Goal: Task Accomplishment & Management: Manage account settings

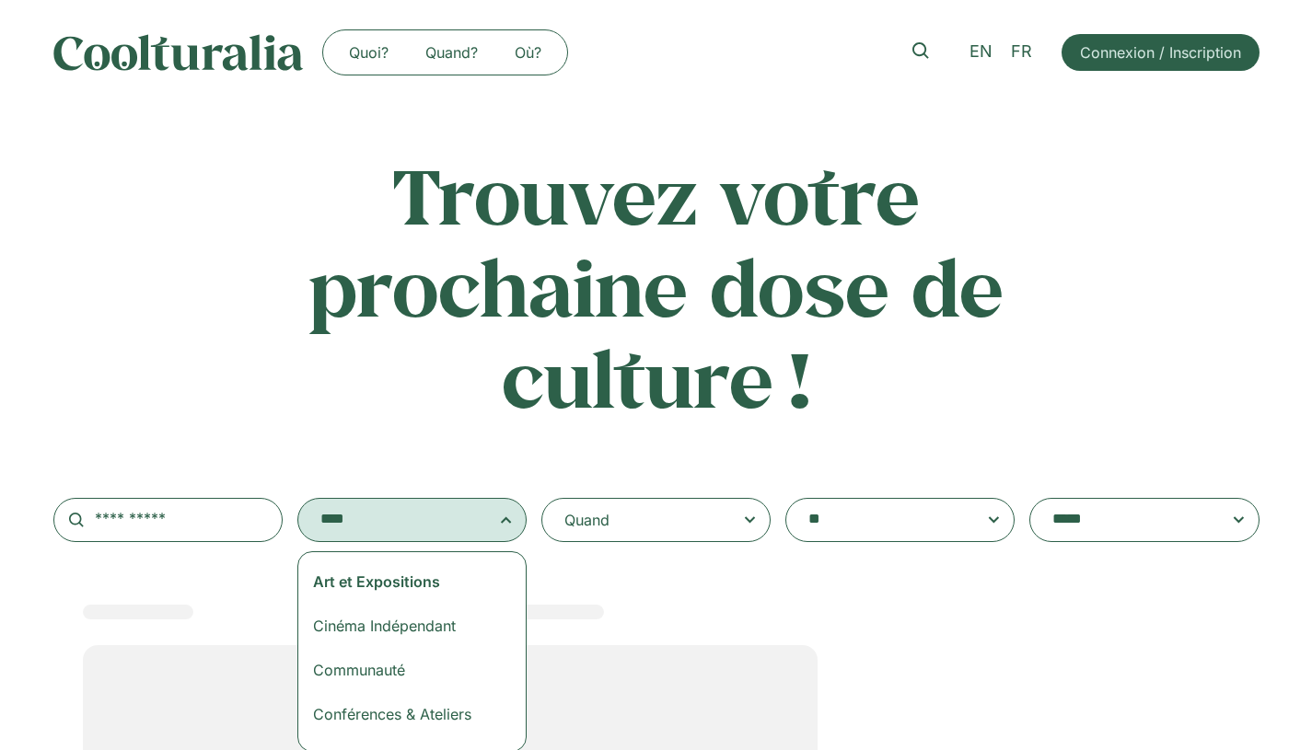
click at [461, 385] on h2 "Trouvez votre prochaine dose de culture !" at bounding box center [657, 286] width 724 height 275
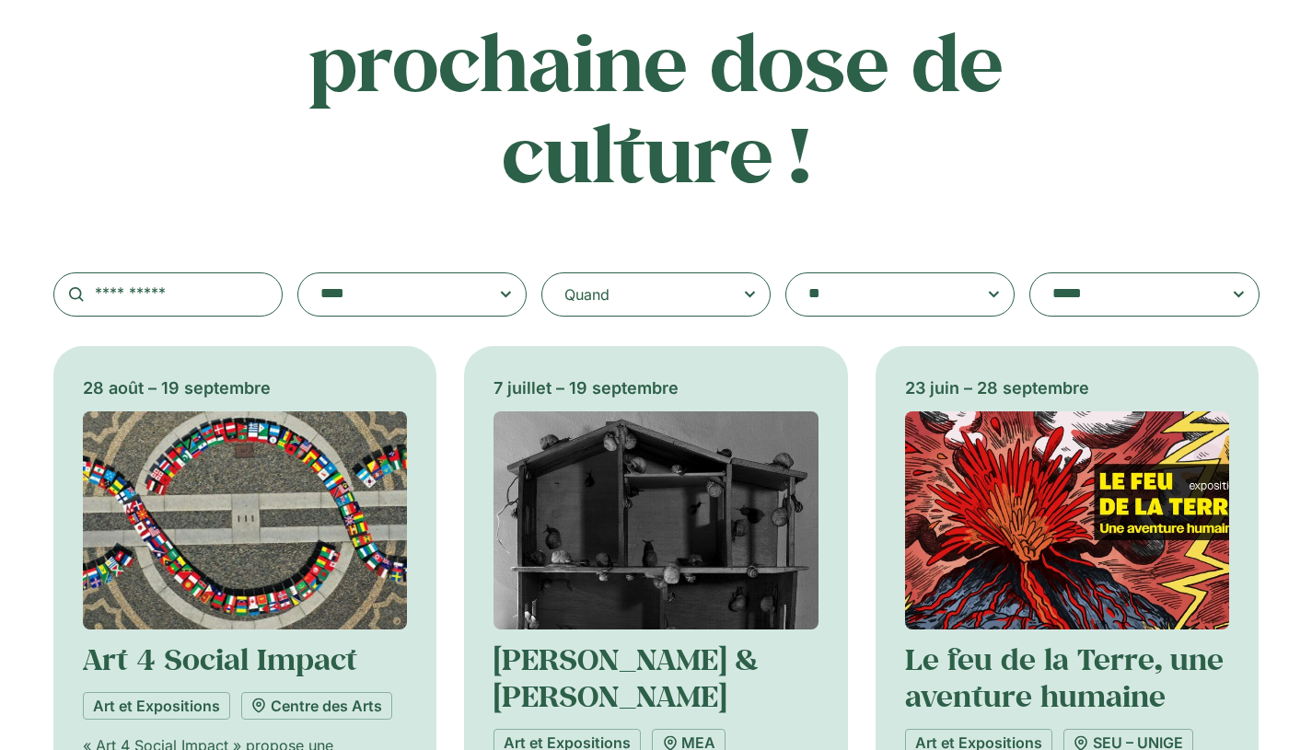
scroll to position [394, 0]
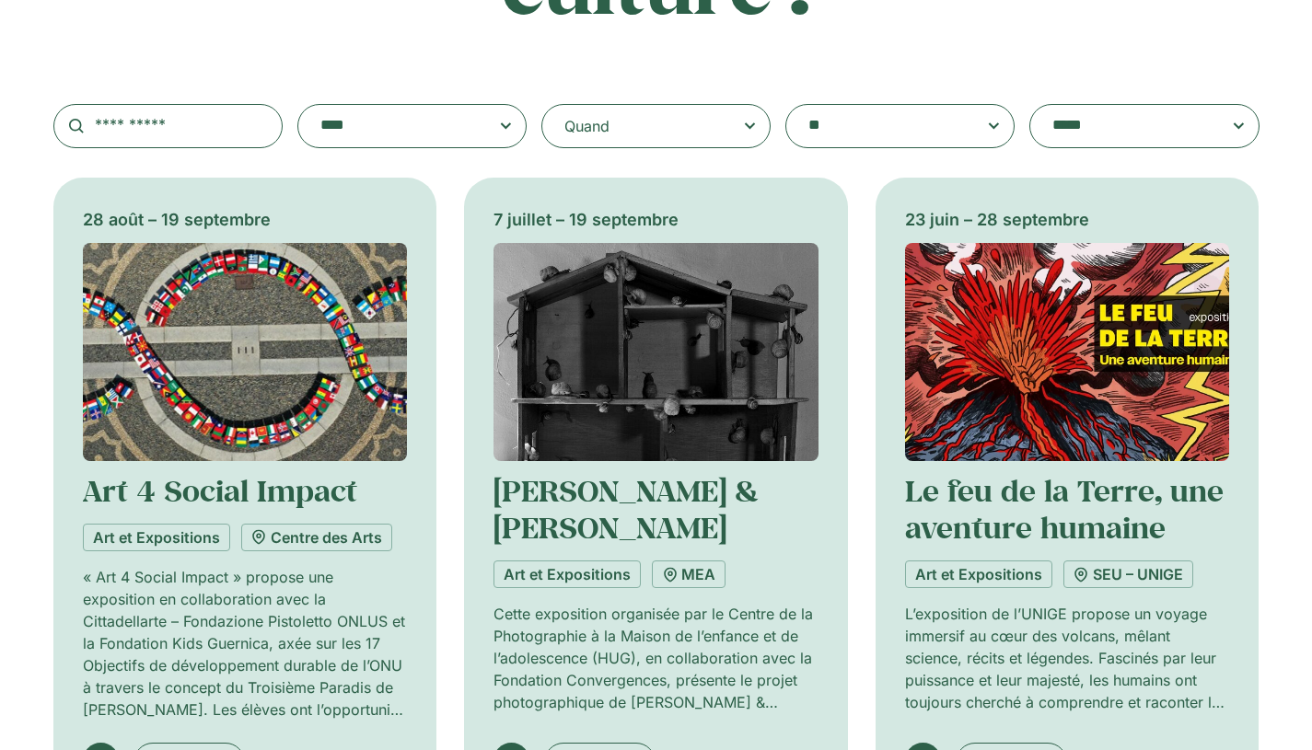
click at [657, 442] on img at bounding box center [656, 352] width 325 height 218
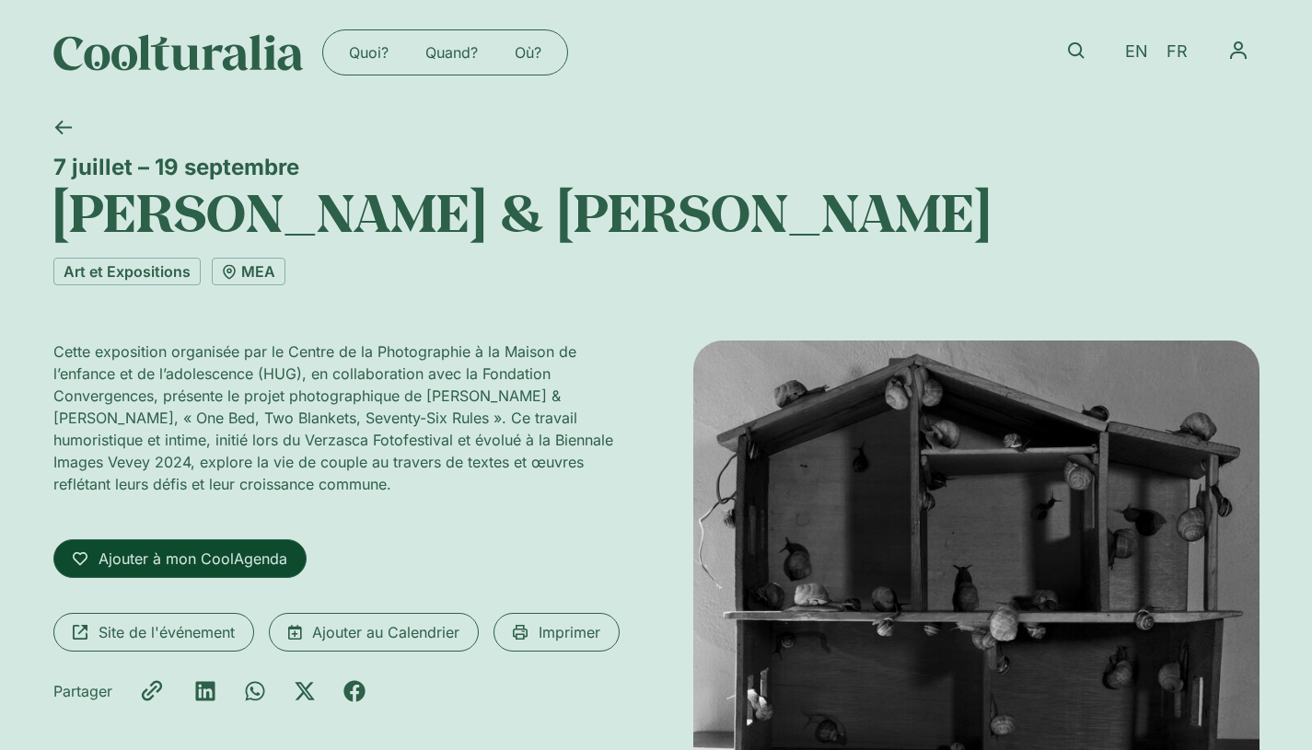
click at [182, 555] on span "Ajouter à mon CoolAgenda" at bounding box center [193, 559] width 189 height 22
select select "*"
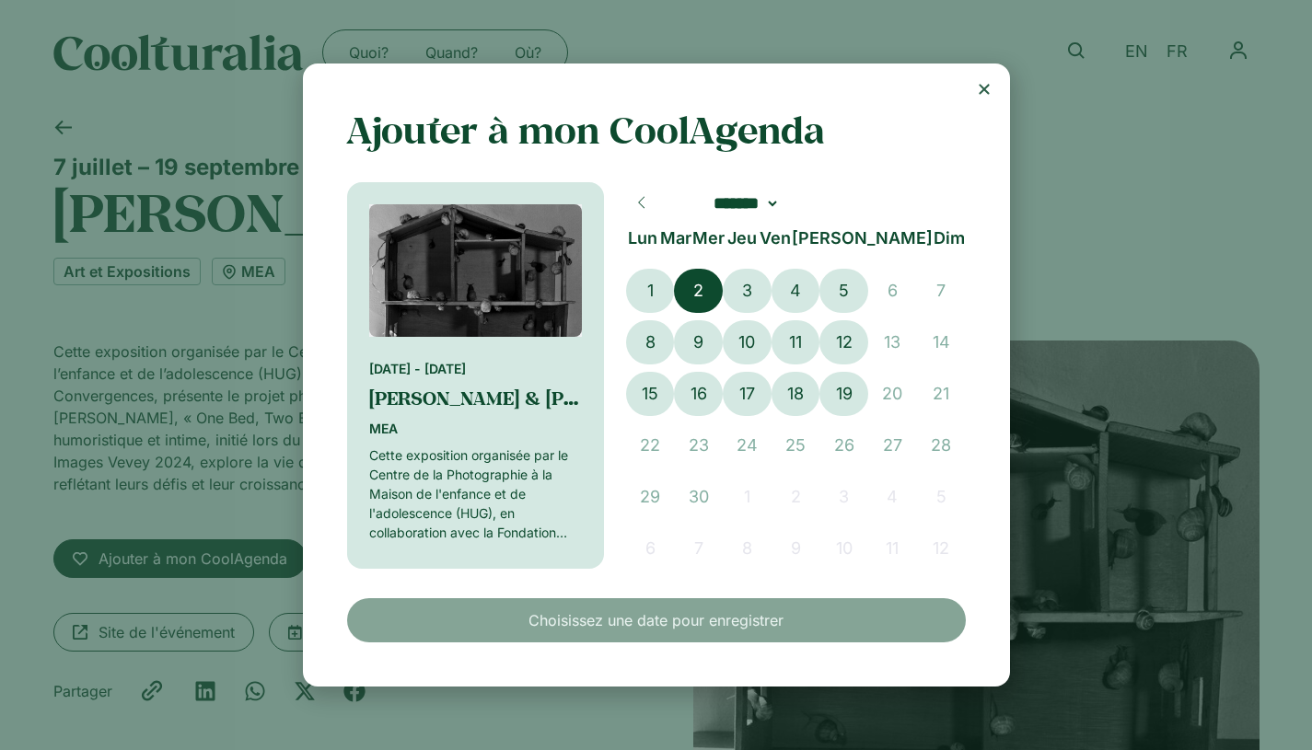
click at [683, 292] on span "2" at bounding box center [698, 291] width 49 height 44
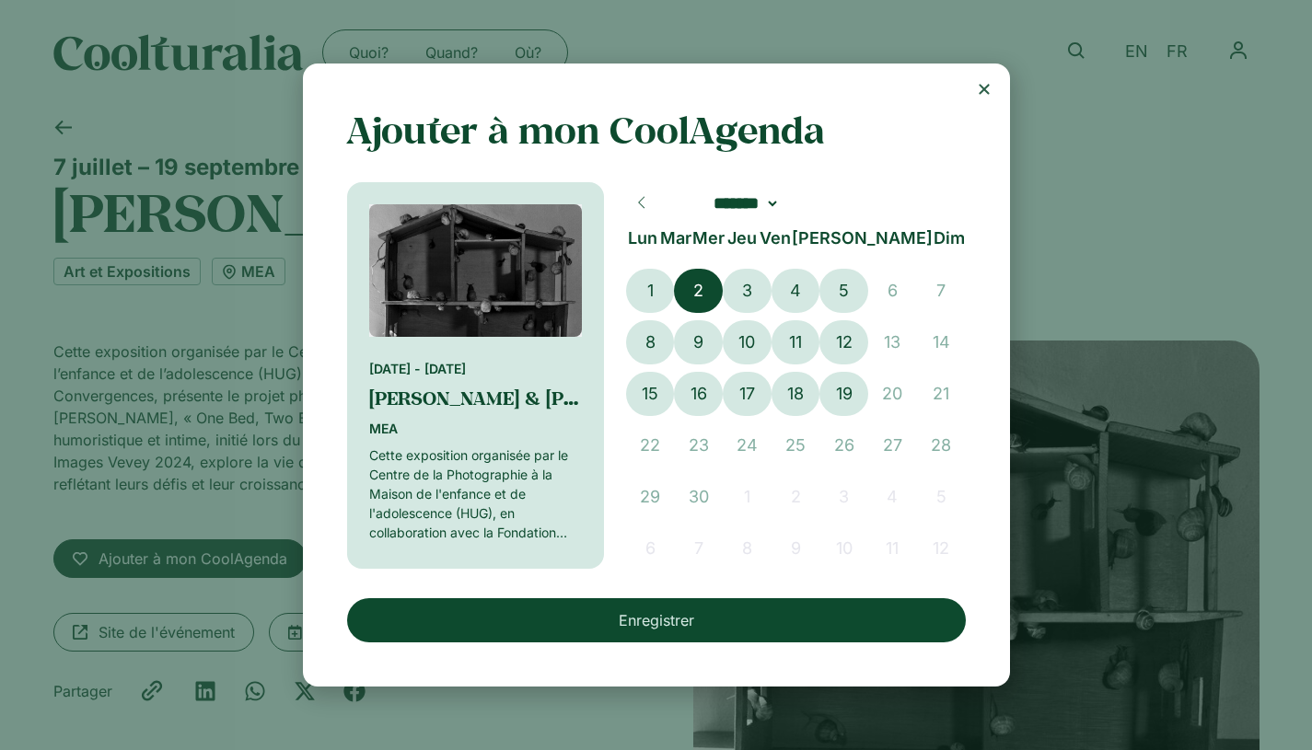
click at [655, 617] on button "Enregistrer" at bounding box center [656, 621] width 619 height 44
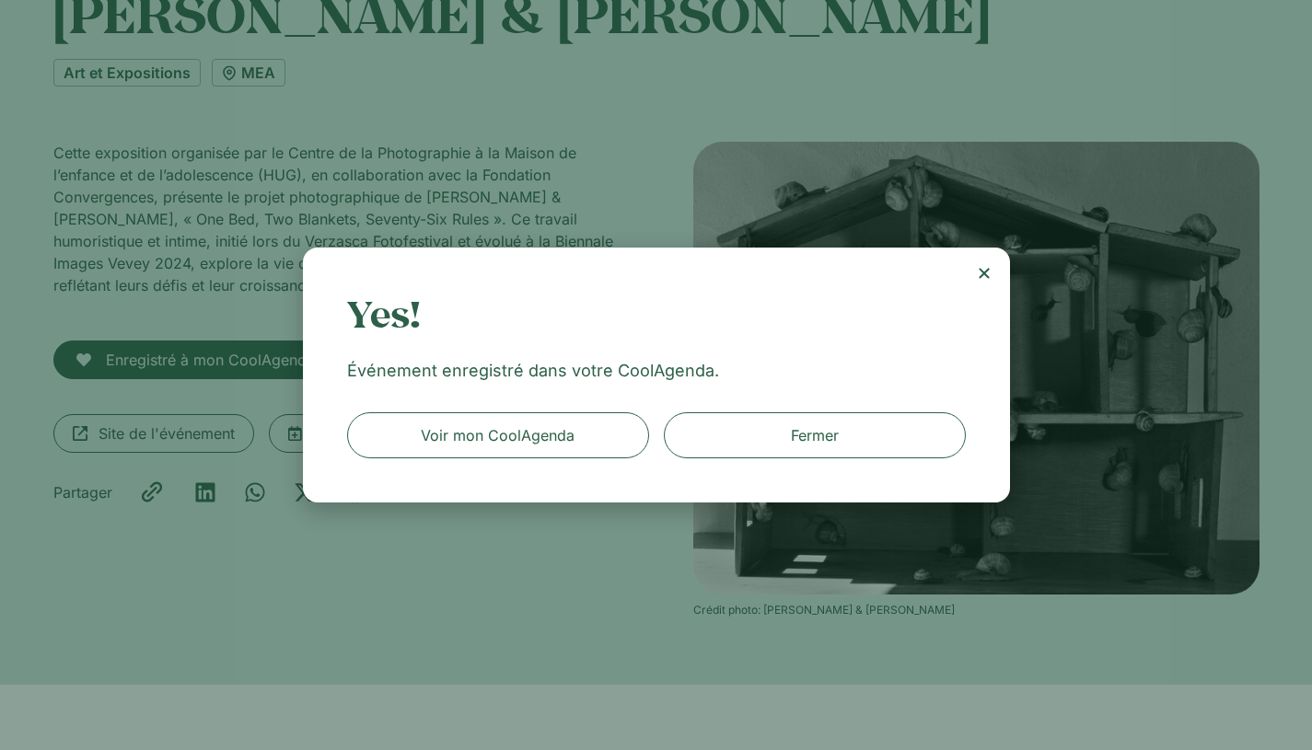
scroll to position [195, 0]
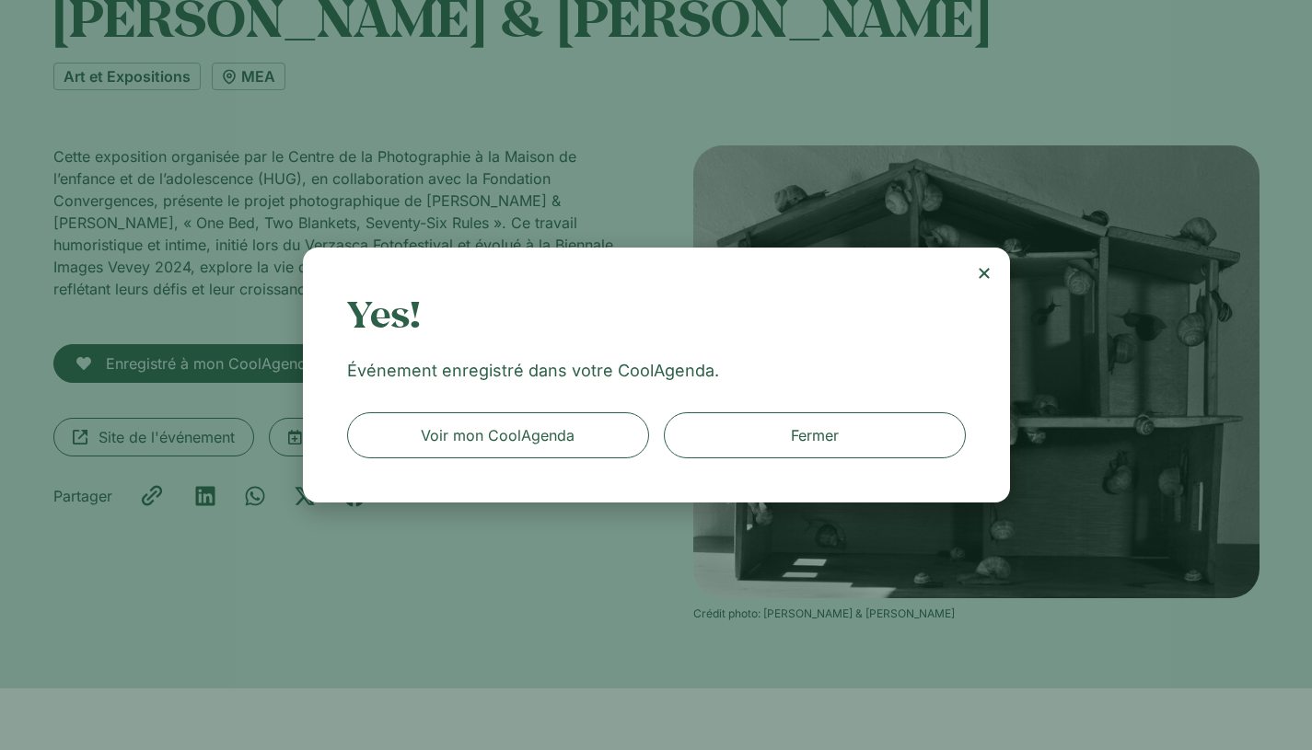
click at [983, 273] on use "Close" at bounding box center [984, 273] width 10 height 10
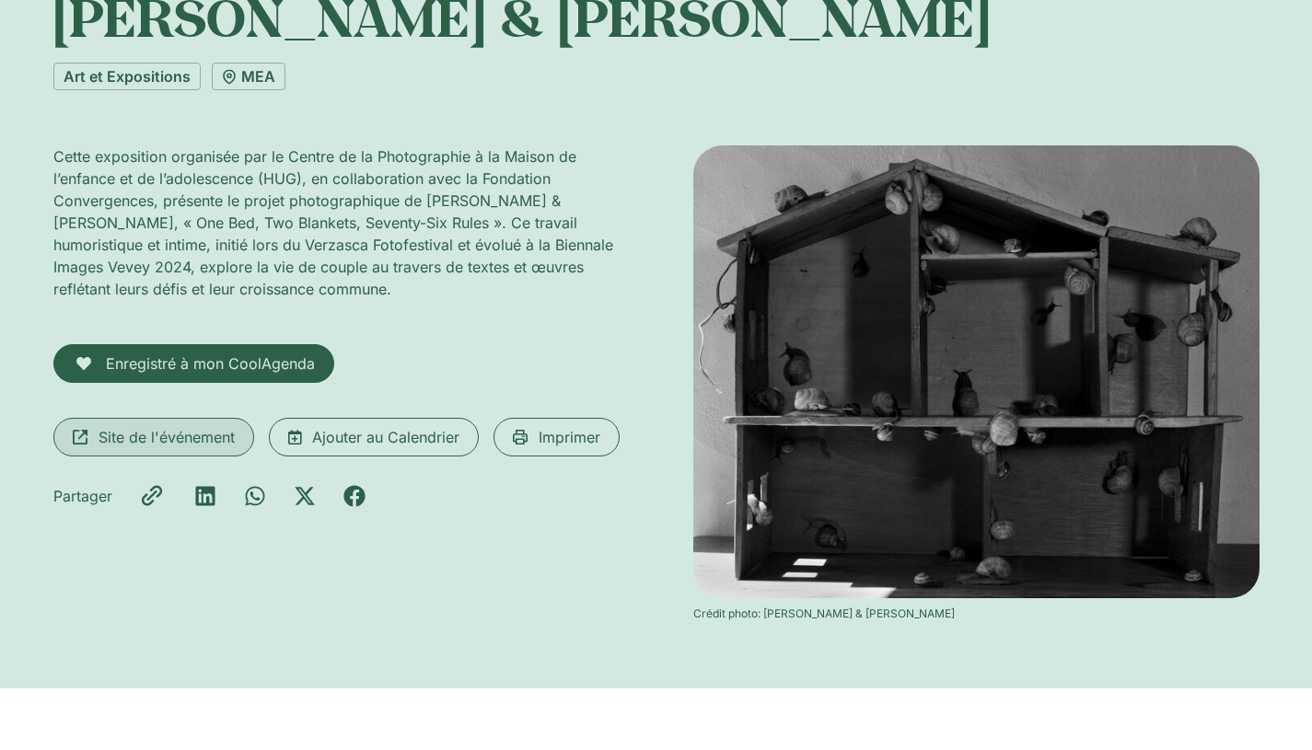
click at [172, 444] on span "Site de l'événement" at bounding box center [167, 437] width 136 height 22
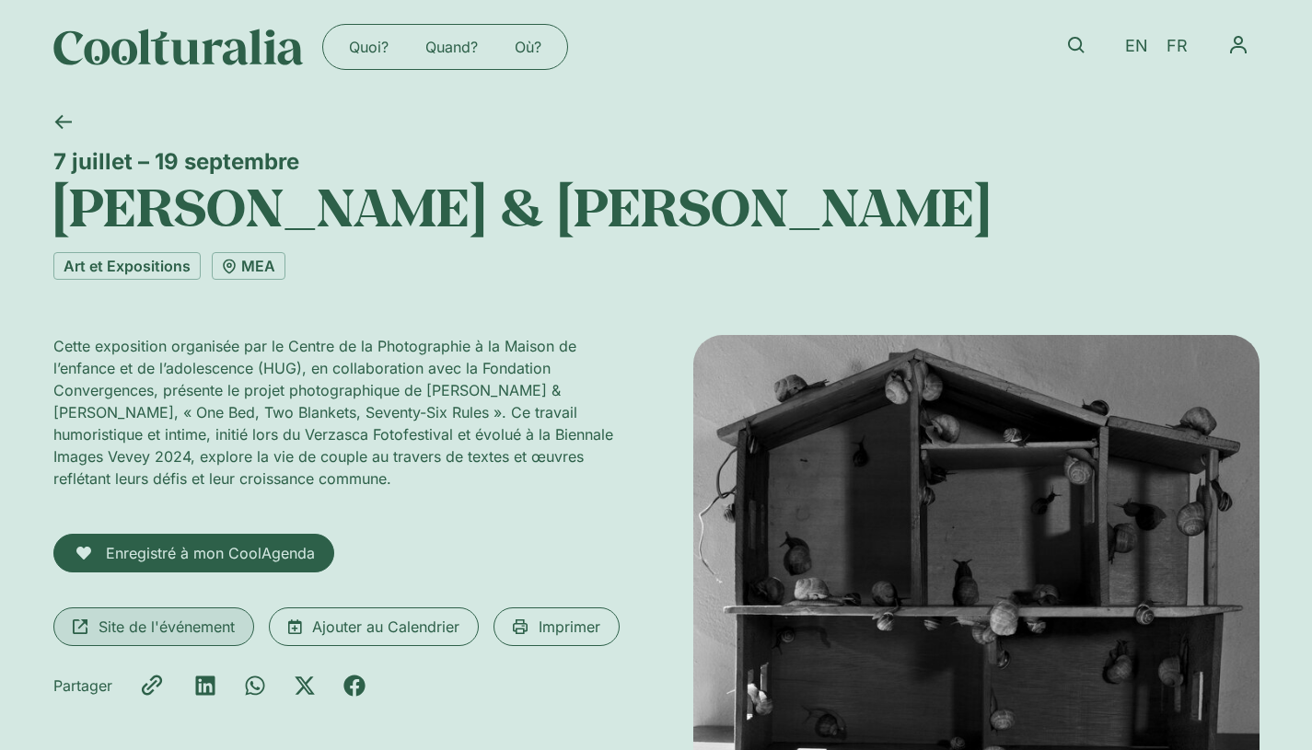
scroll to position [0, 0]
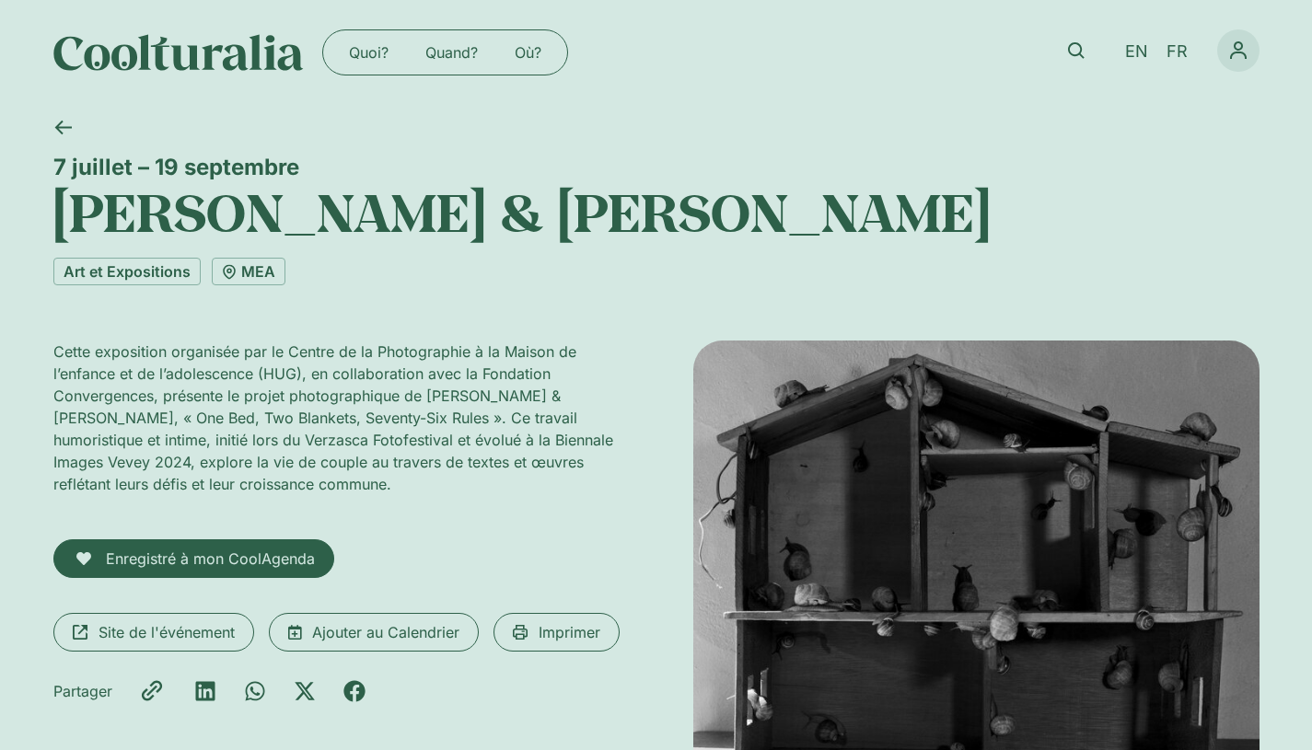
click at [1237, 53] on icon "Permuter le menu" at bounding box center [1238, 51] width 22 height 22
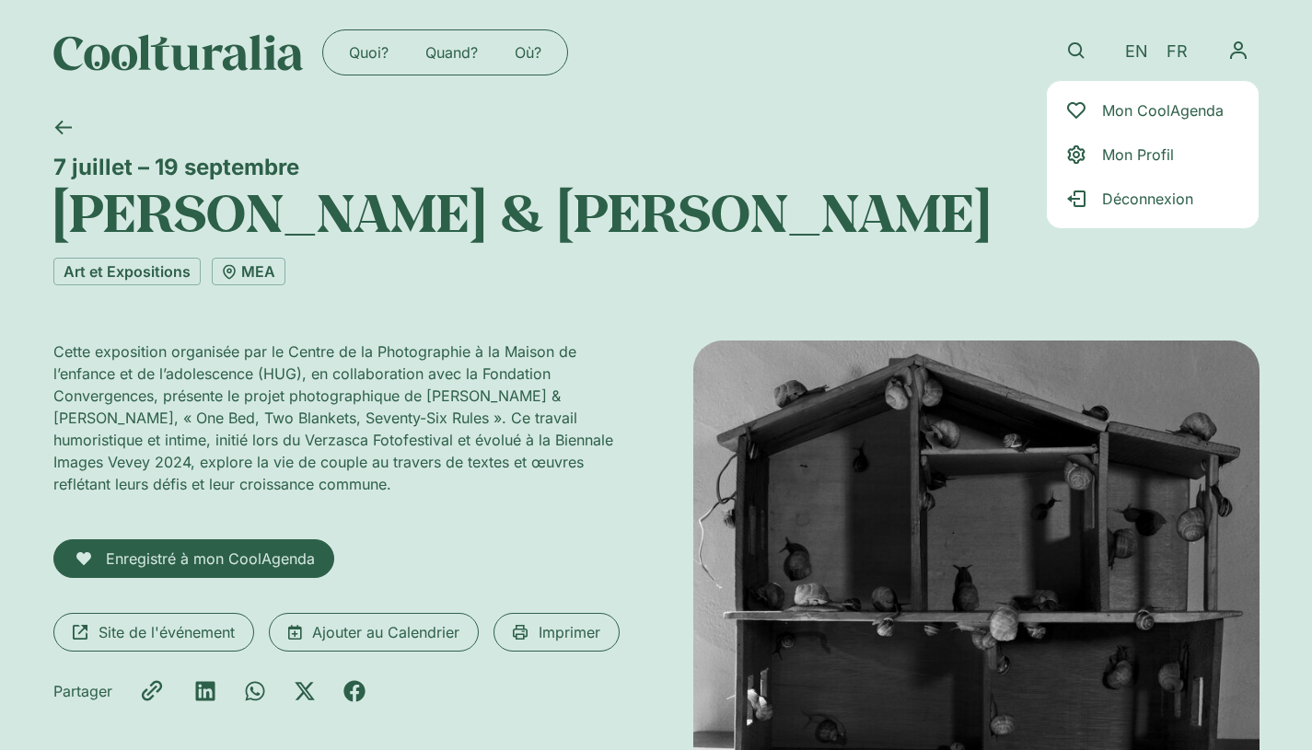
click at [813, 54] on div "Quoi? Quand? Où? Quoi? Quand? Où? EN FR Mon CoolAgenda Mon Profil Déconnexion" at bounding box center [656, 52] width 1206 height 105
click at [832, 64] on div "Quoi? Quand? Où? Quoi? Quand? Où? EN FR Mon CoolAgenda Mon Profil Déconnexion" at bounding box center [656, 52] width 1206 height 105
click at [1012, 274] on div "Art et Expositions MEA" at bounding box center [656, 272] width 1206 height 28
click at [1142, 276] on div "Art et Expositions MEA" at bounding box center [656, 272] width 1206 height 28
click at [1282, 75] on div "Quoi? Quand? Où? Quoi? Quand? Où? EN FR Mon CoolAgenda Mon Profil Déconnexion" at bounding box center [656, 52] width 1312 height 105
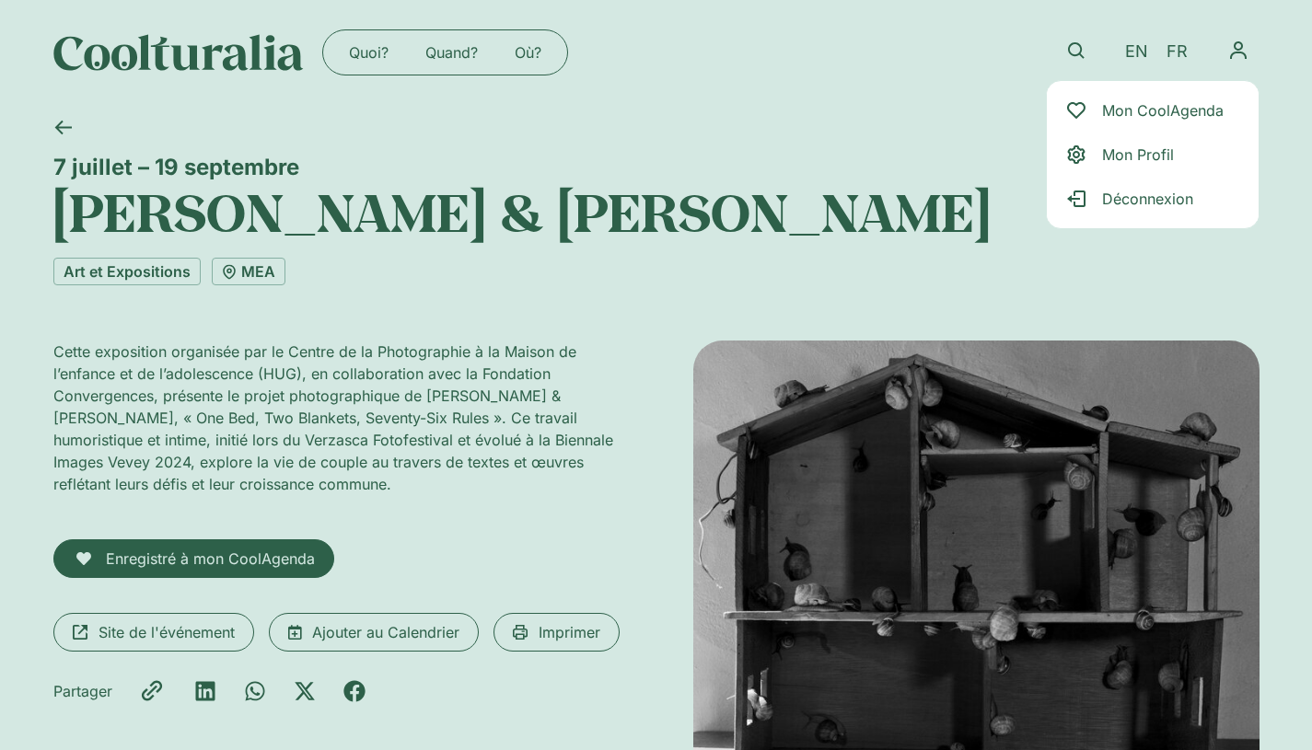
click at [824, 64] on div "Quoi? Quand? Où? Quoi? Quand? Où? EN FR Mon CoolAgenda Mon Profil Déconnexion" at bounding box center [656, 52] width 1206 height 105
